Goal: Task Accomplishment & Management: Complete application form

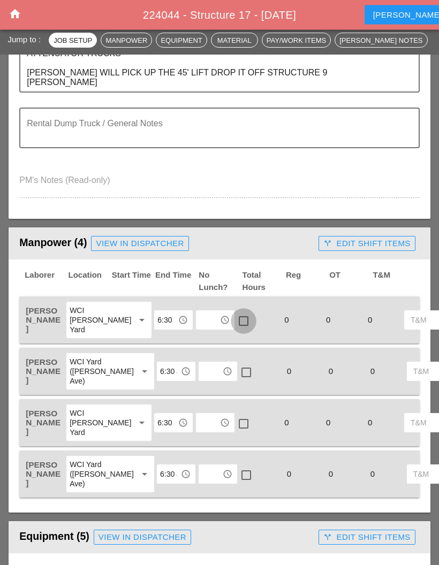
scroll to position [554, 0]
click at [234, 312] on div at bounding box center [243, 321] width 18 height 18
checkbox input "true"
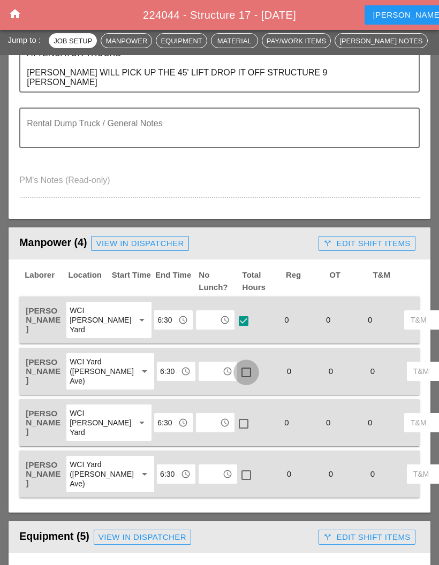
click at [237, 365] on div at bounding box center [246, 372] width 18 height 18
checkbox input "true"
click at [234, 415] on div at bounding box center [243, 424] width 18 height 18
checkbox input "true"
click at [237, 479] on div at bounding box center [246, 475] width 18 height 18
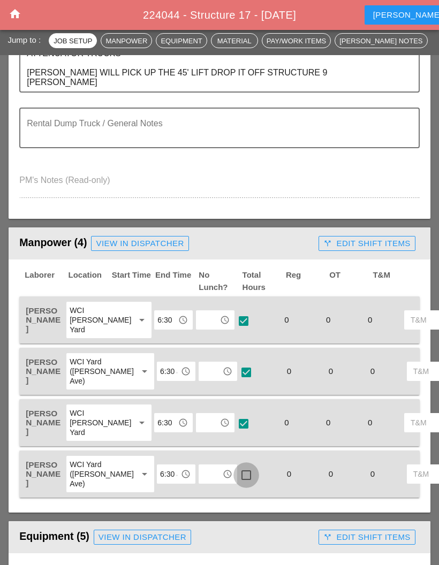
checkbox input "true"
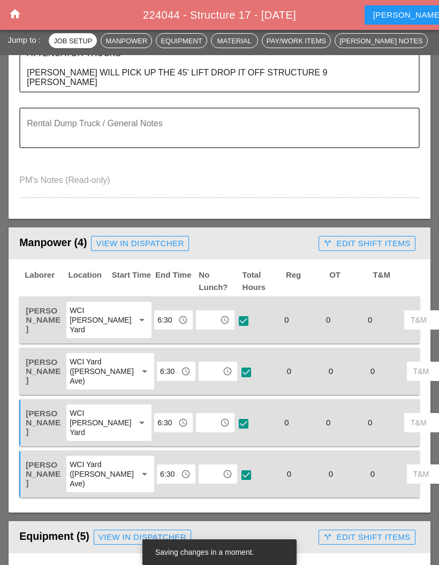
click at [199, 311] on input "text" at bounding box center [207, 319] width 17 height 17
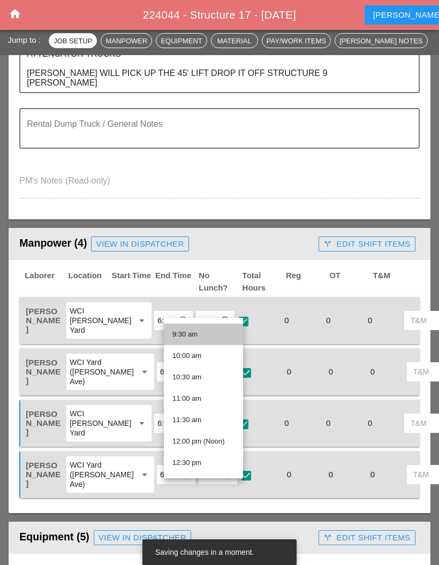
scroll to position [409, 0]
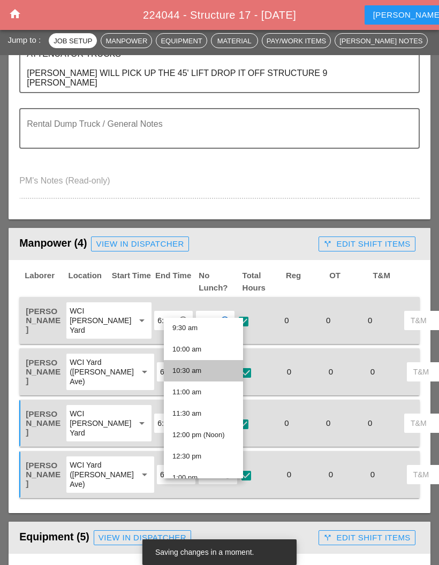
click at [202, 367] on div "10:30 am" at bounding box center [203, 370] width 62 height 13
type input "10:30 am"
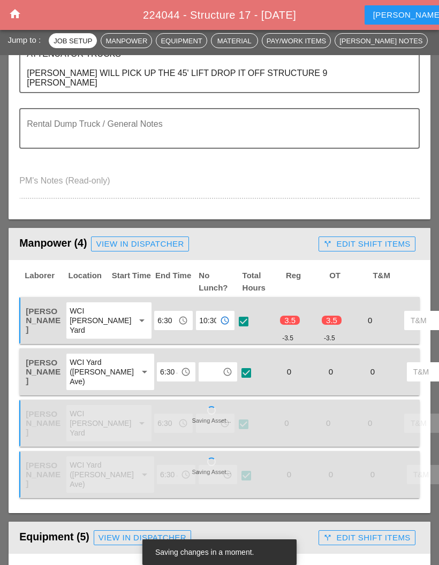
click at [202, 363] on input "text" at bounding box center [210, 371] width 17 height 17
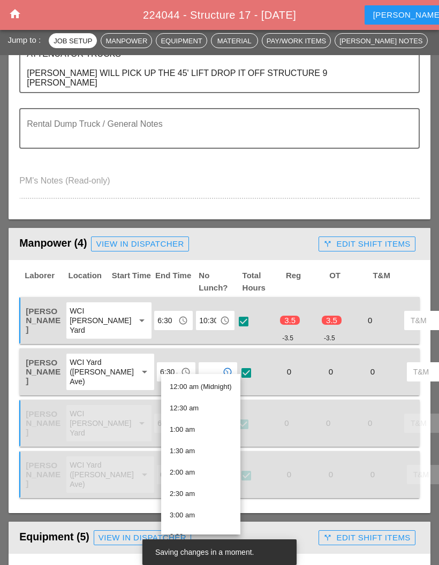
type input "Wed 08 Night 53° 1% NNW 11 mph A clear sky. Low 53F. Winds NNW at 10 to 15 mph."
type textarea "SET UP WZTC - [LOCATION] - [DIRECTION] [# OF LANES] [WHICH LANE] CLOSURE FROM […"
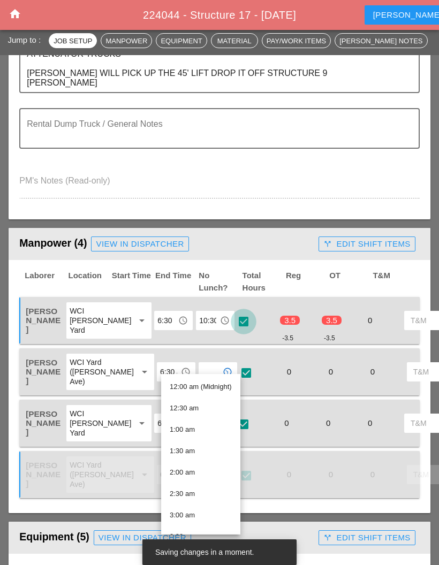
click at [234, 313] on div at bounding box center [243, 322] width 18 height 18
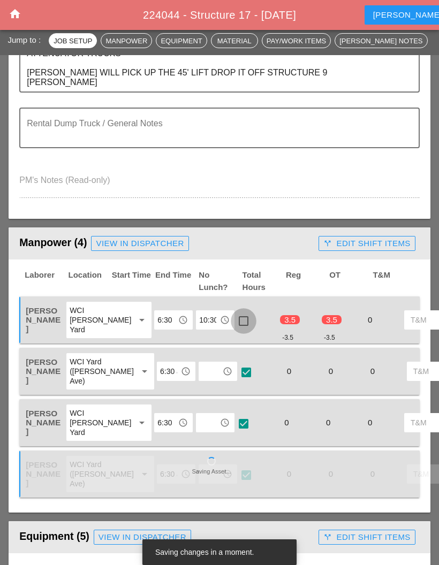
click at [234, 312] on div at bounding box center [243, 321] width 18 height 18
checkbox input "true"
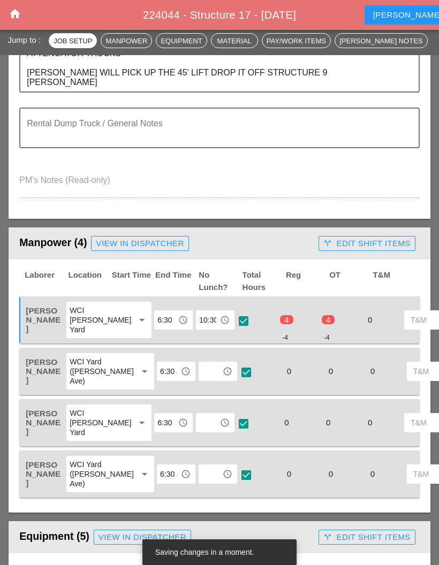
click at [202, 363] on input "text" at bounding box center [210, 371] width 17 height 17
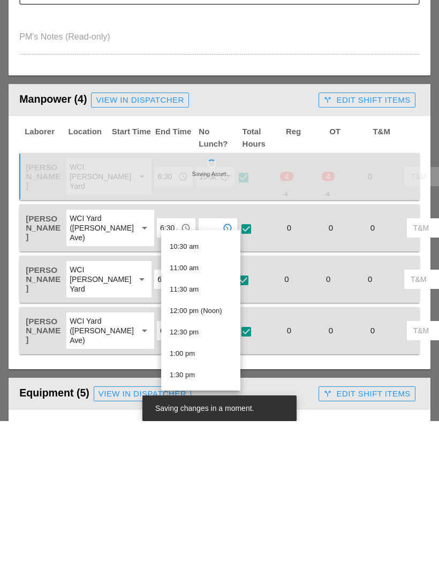
scroll to position [440, 0]
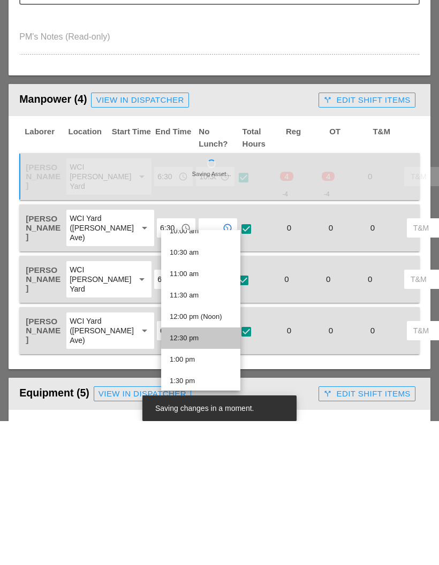
click at [201, 471] on div "12:30 pm" at bounding box center [201, 481] width 62 height 21
type input "12:30 pm"
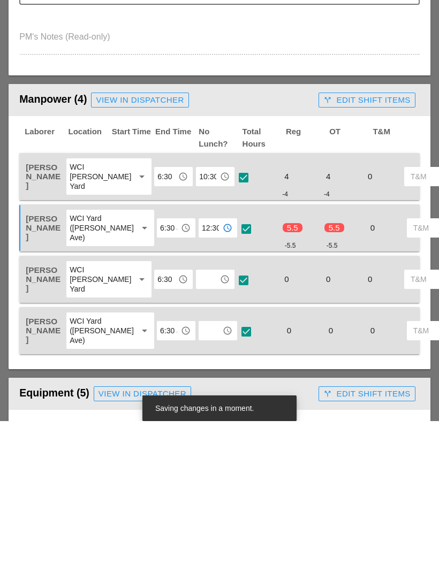
click at [237, 364] on div at bounding box center [246, 373] width 18 height 18
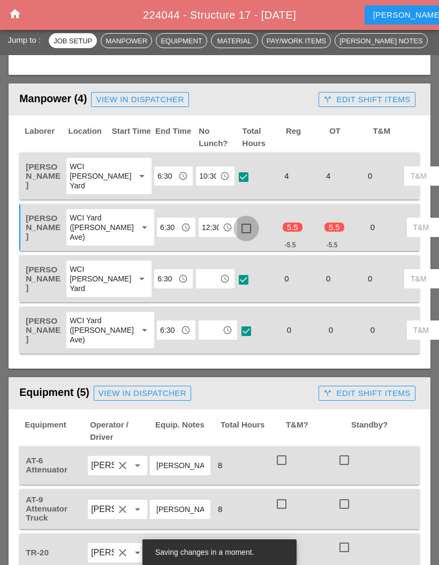
click at [237, 220] on div at bounding box center [246, 228] width 18 height 18
checkbox input "true"
click at [199, 275] on input "text" at bounding box center [207, 278] width 17 height 17
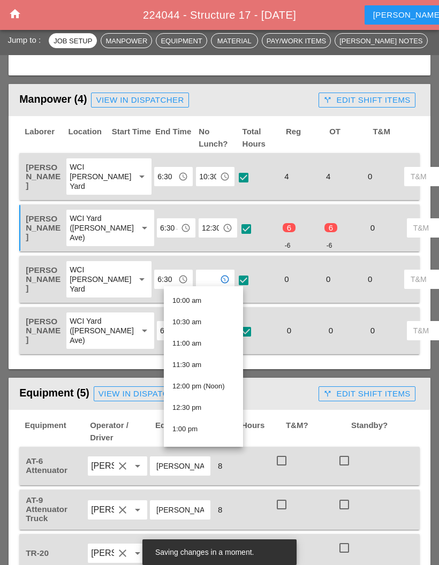
scroll to position [424, 0]
click at [206, 323] on div "10:30 am" at bounding box center [203, 324] width 62 height 13
type input "10:30 am"
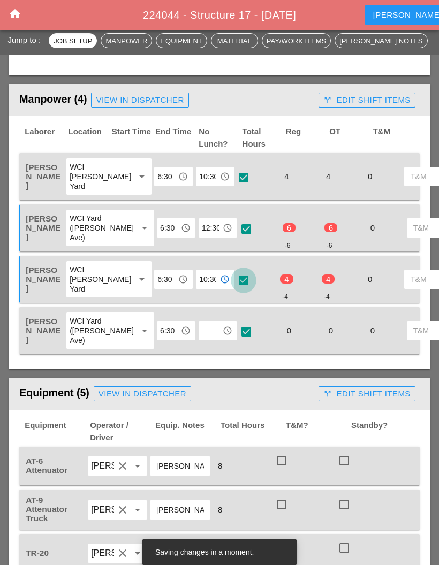
click at [234, 274] on div at bounding box center [243, 280] width 18 height 18
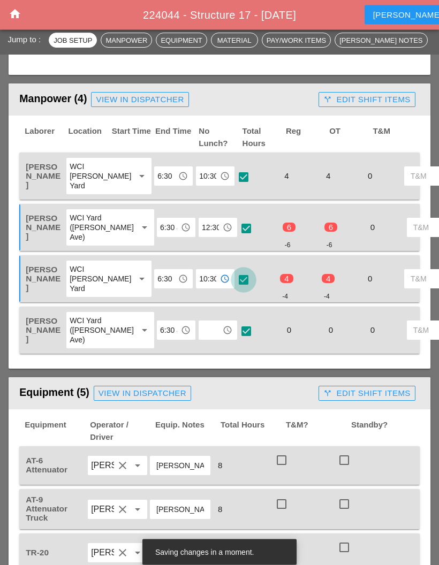
scroll to position [698, 0]
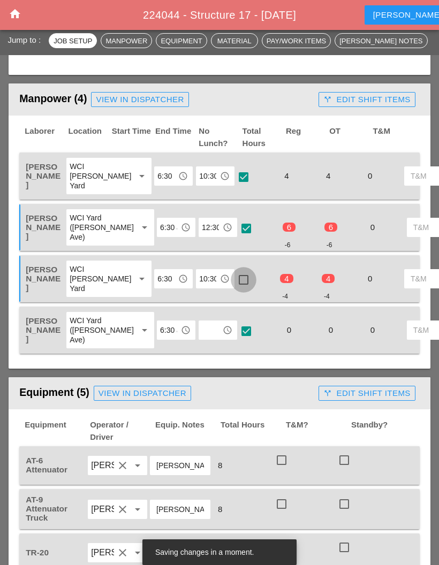
click at [234, 271] on div at bounding box center [243, 280] width 18 height 18
checkbox input "true"
click at [202, 327] on input "text" at bounding box center [210, 330] width 17 height 17
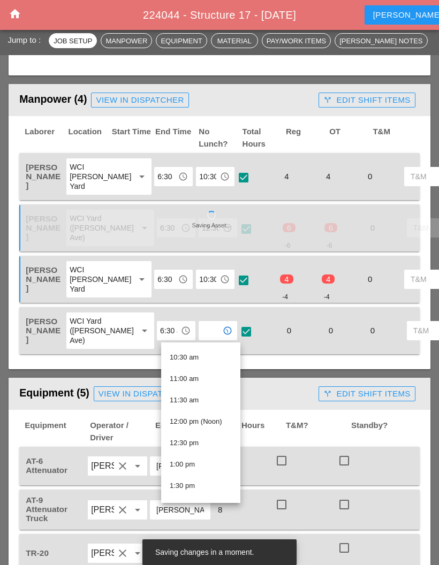
scroll to position [453, 0]
click at [204, 348] on div "10:30 am" at bounding box center [201, 352] width 62 height 13
type input "10:30 am"
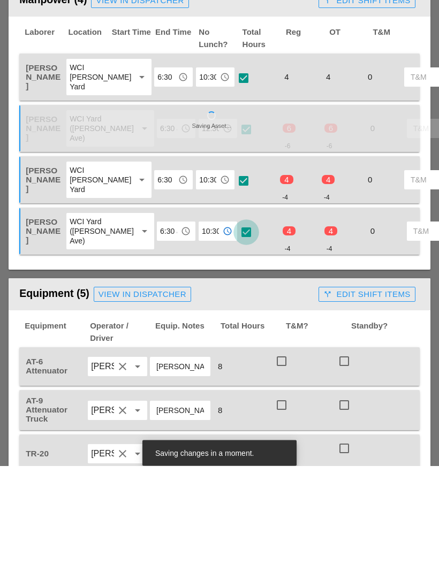
click at [237, 323] on div at bounding box center [246, 332] width 18 height 18
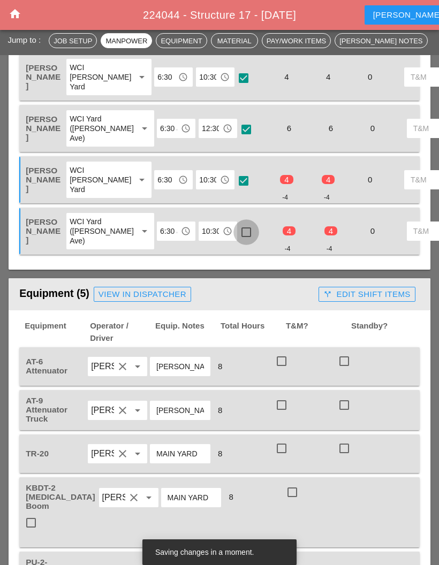
click at [237, 229] on div at bounding box center [246, 232] width 18 height 18
checkbox input "true"
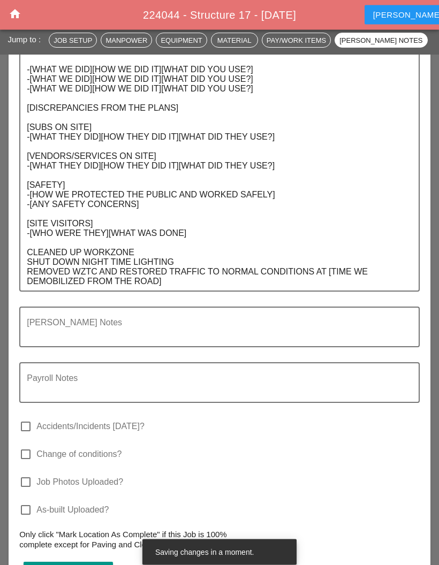
scroll to position [1816, 0]
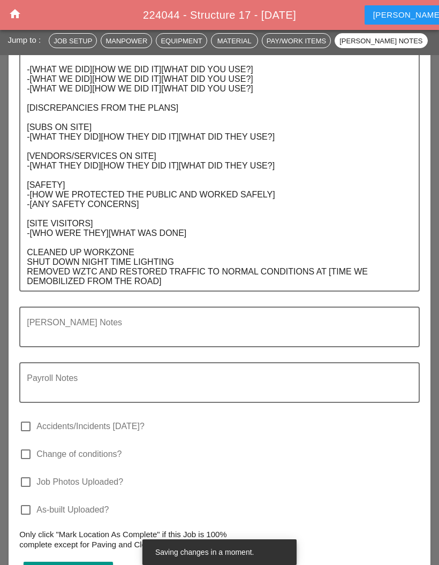
click at [218, 321] on textarea "Foreman's Notes" at bounding box center [215, 334] width 377 height 26
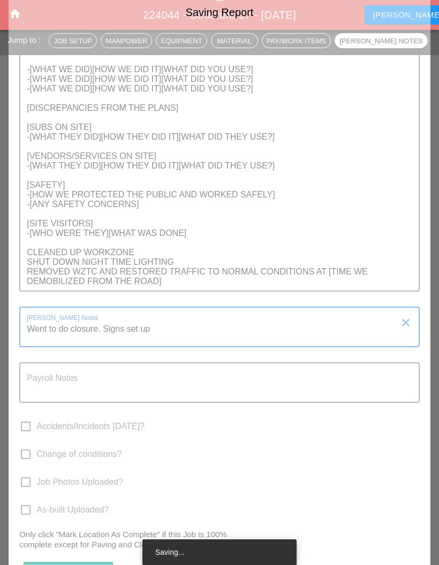
click at [235, 269] on div "Saving Report" at bounding box center [220, 290] width 422 height 631
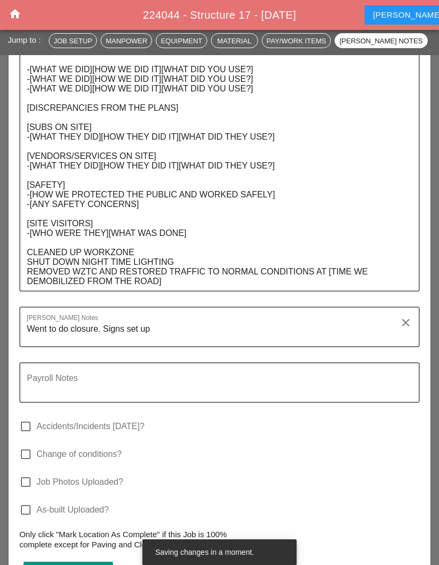
click at [225, 321] on textarea "Went to do closure. Signs set up" at bounding box center [215, 334] width 377 height 26
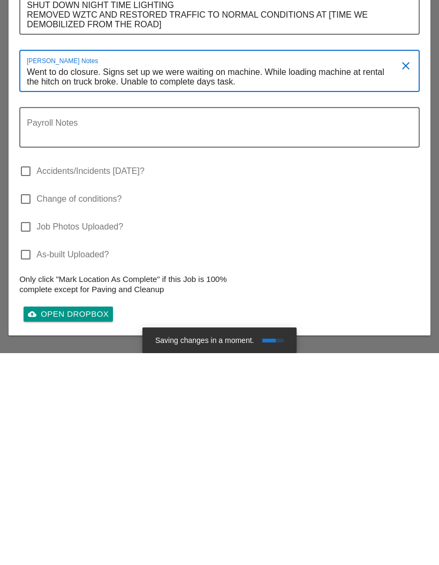
scroll to position [1862, 0]
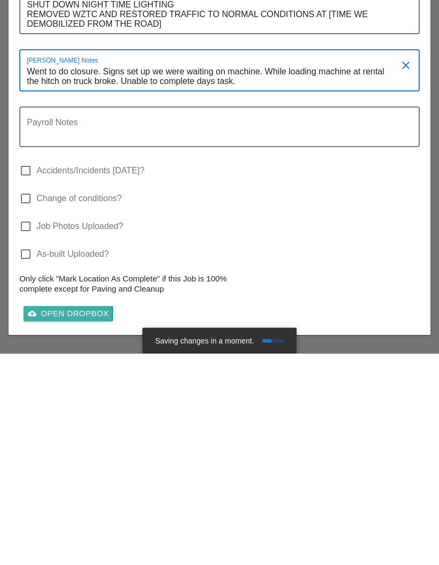
click at [77, 518] on link "cloud_upload Open Dropbox" at bounding box center [68, 525] width 89 height 15
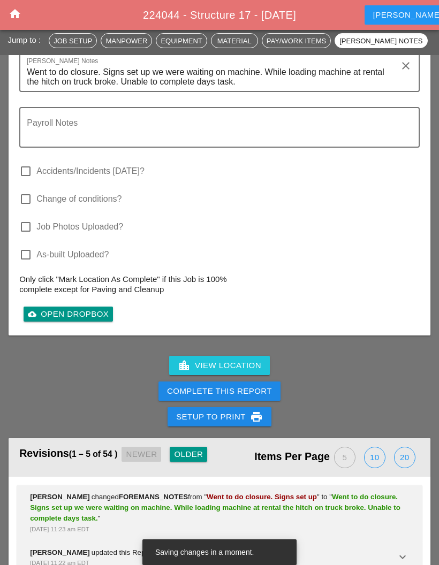
scroll to position [2116, 0]
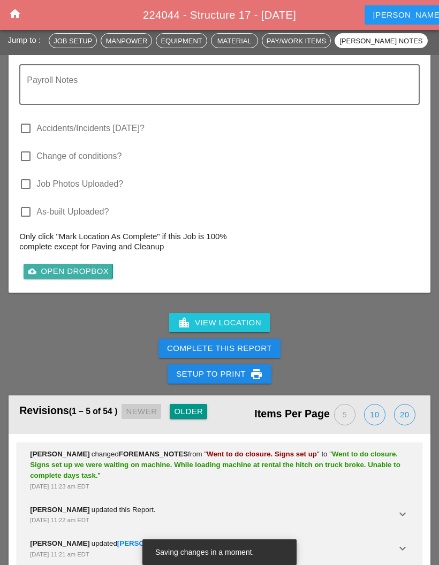
click at [57, 265] on div "cloud_upload Open Dropbox" at bounding box center [68, 271] width 81 height 12
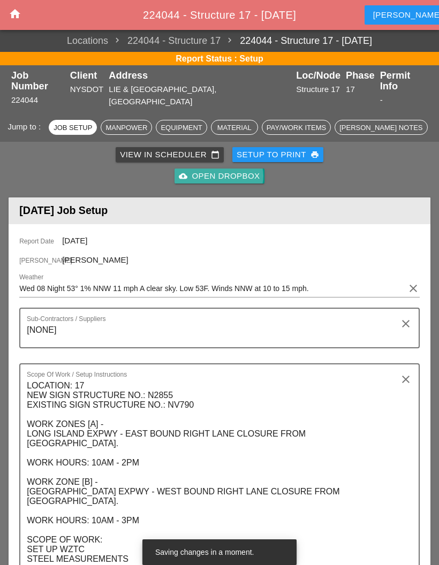
click at [230, 170] on div "cloud_upload Open Dropbox" at bounding box center [219, 176] width 81 height 12
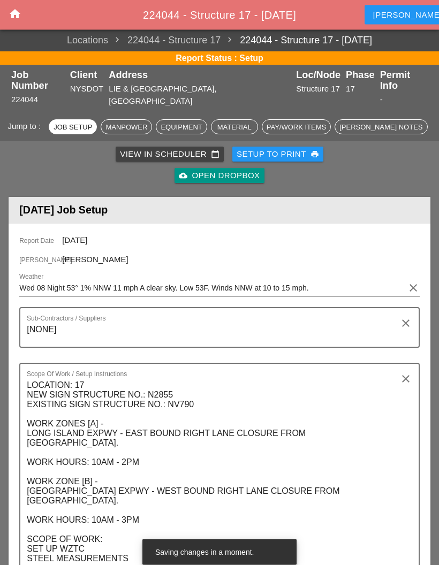
scroll to position [1, 0]
click at [238, 170] on div "cloud_upload Open Dropbox" at bounding box center [219, 176] width 81 height 12
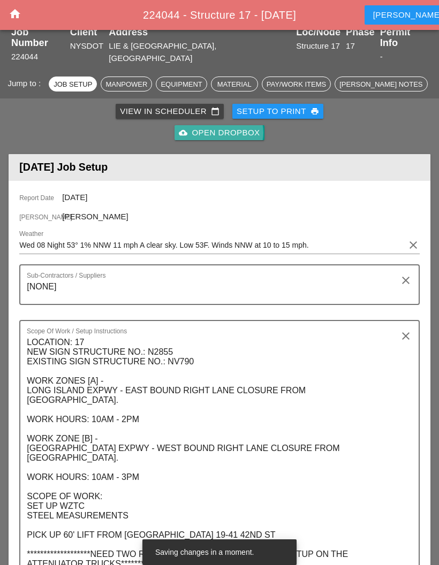
click at [235, 127] on div "cloud_upload Open Dropbox" at bounding box center [219, 133] width 81 height 12
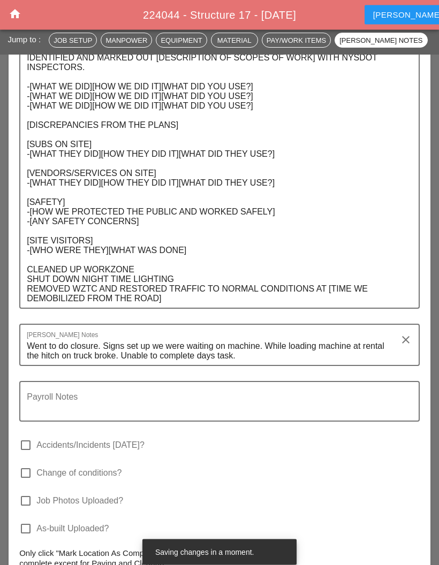
scroll to position [1834, 0]
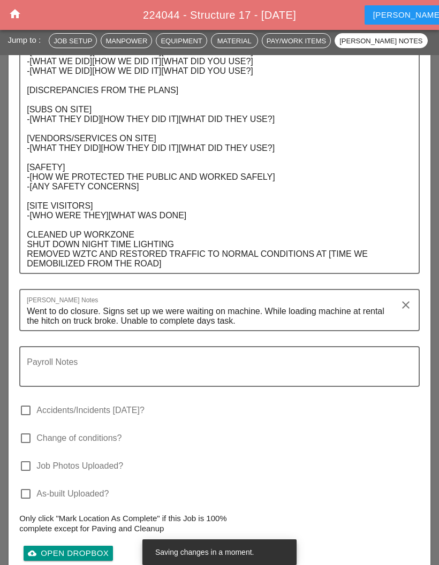
click at [283, 303] on textarea "Went to do closure. Signs set up we were waiting on machine. While loading mach…" at bounding box center [215, 316] width 377 height 27
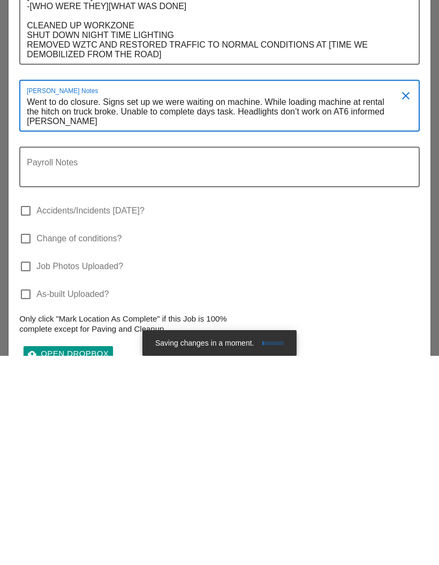
scroll to position [1840, 0]
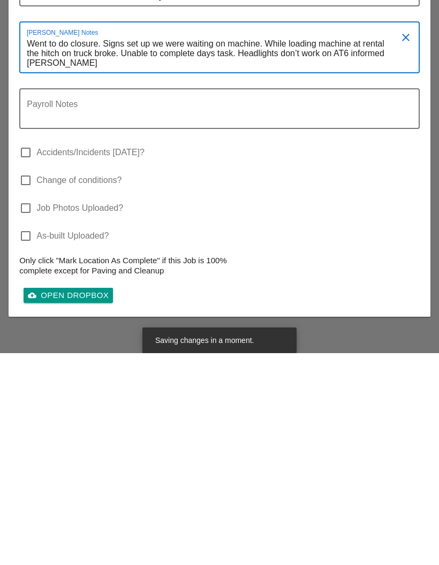
type textarea "Went to do closure. Signs set up we were waiting on machine. While loading mach…"
click at [101, 415] on label "Job Photos Uploaded?" at bounding box center [79, 420] width 87 height 11
checkbox input "true"
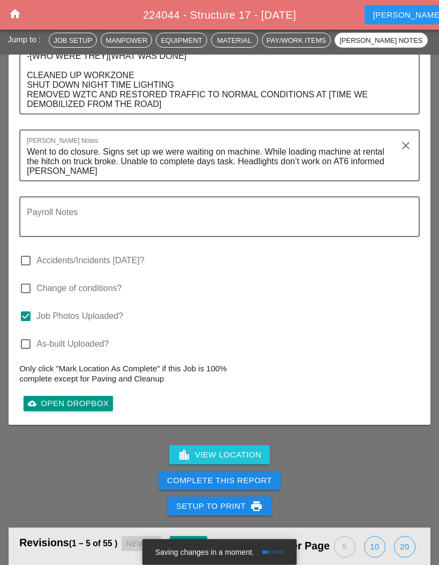
scroll to position [1993, 0]
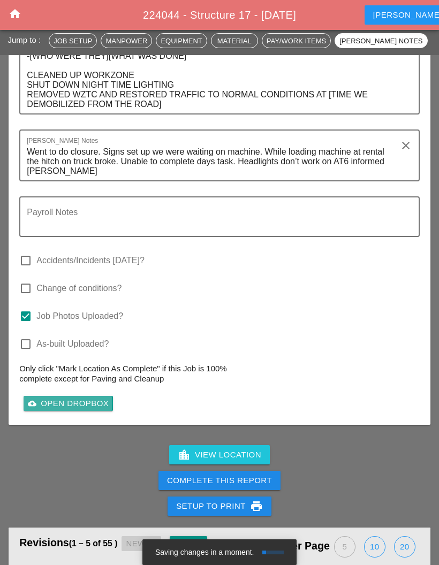
click at [70, 398] on div "cloud_upload Open Dropbox" at bounding box center [68, 404] width 81 height 12
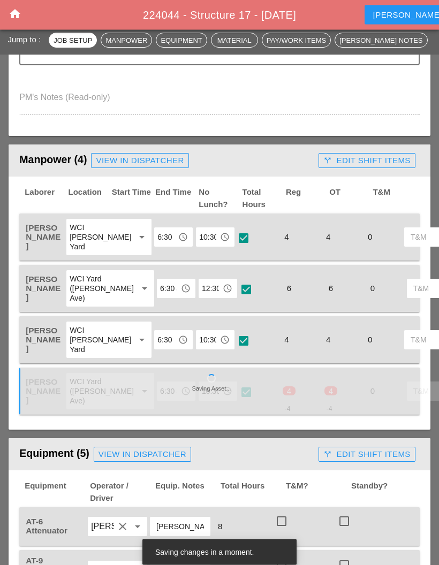
scroll to position [637, 0]
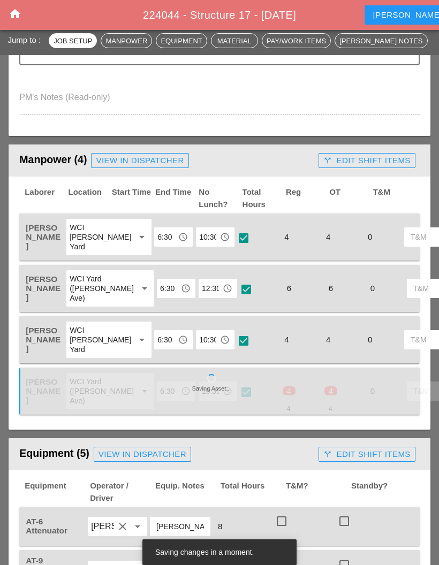
click at [237, 386] on div at bounding box center [246, 392] width 18 height 18
click at [237, 399] on div at bounding box center [246, 392] width 18 height 18
click at [237, 391] on div at bounding box center [246, 392] width 18 height 18
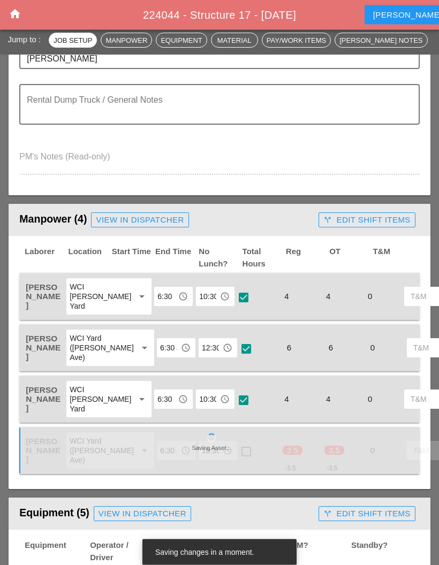
scroll to position [584, 0]
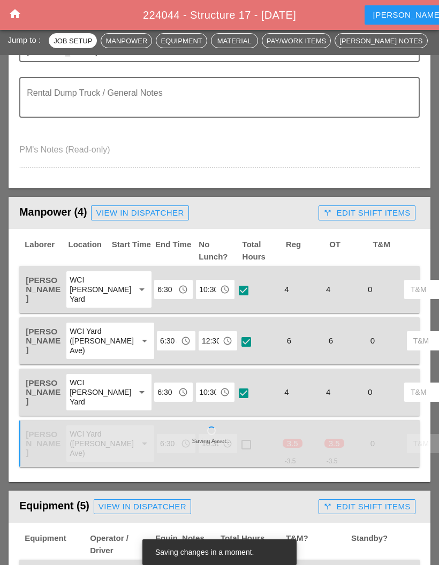
click at [237, 441] on div at bounding box center [246, 445] width 18 height 18
checkbox input "true"
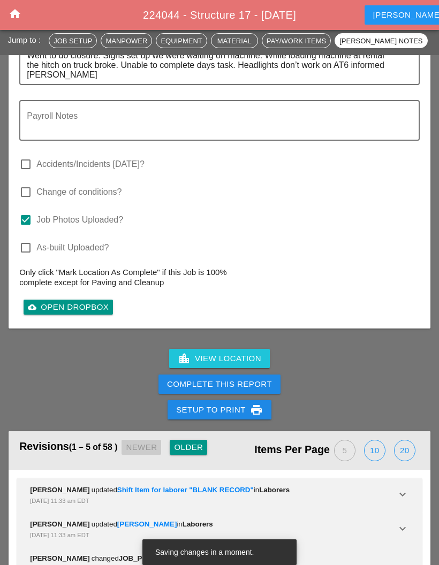
scroll to position [2070, 0]
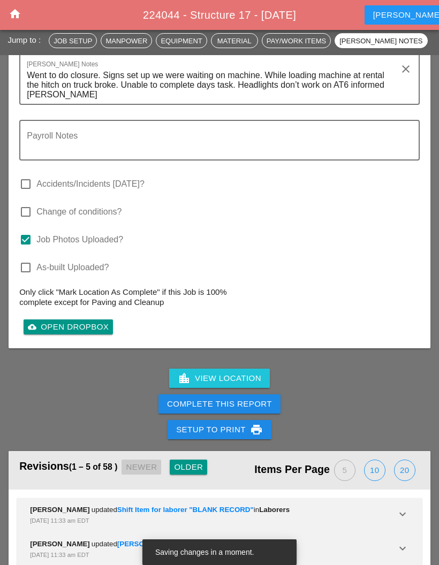
click at [236, 398] on div "Complete This Report" at bounding box center [219, 404] width 105 height 12
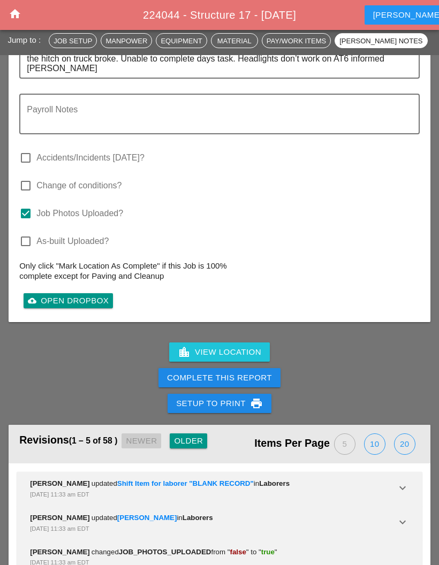
scroll to position [1929, 0]
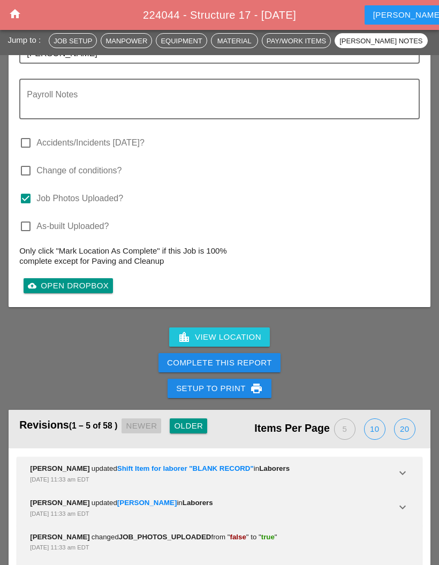
click at [238, 357] on div "Complete This Report" at bounding box center [219, 363] width 105 height 12
